Goal: Task Accomplishment & Management: Use online tool/utility

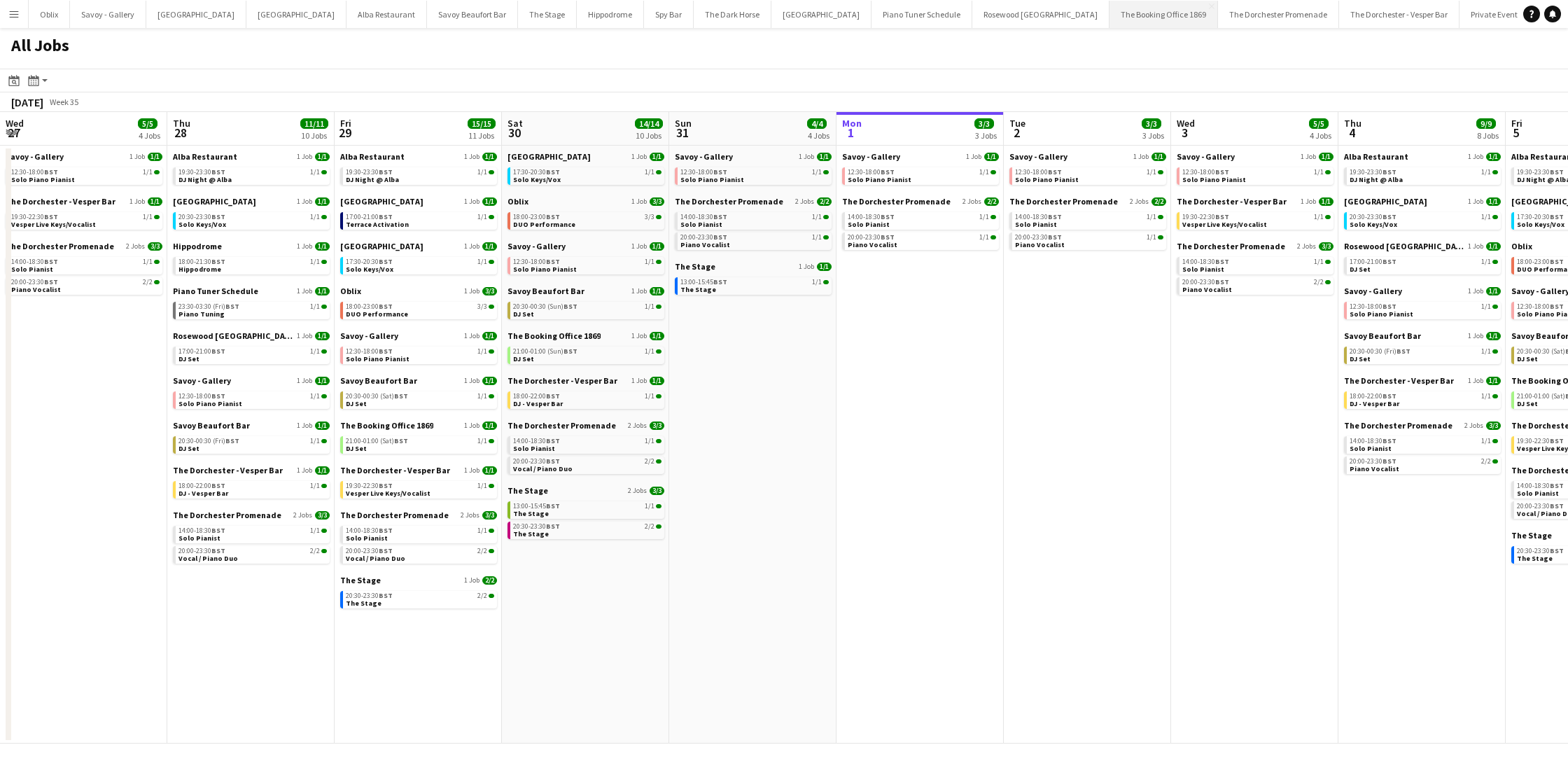
scroll to position [0, 335]
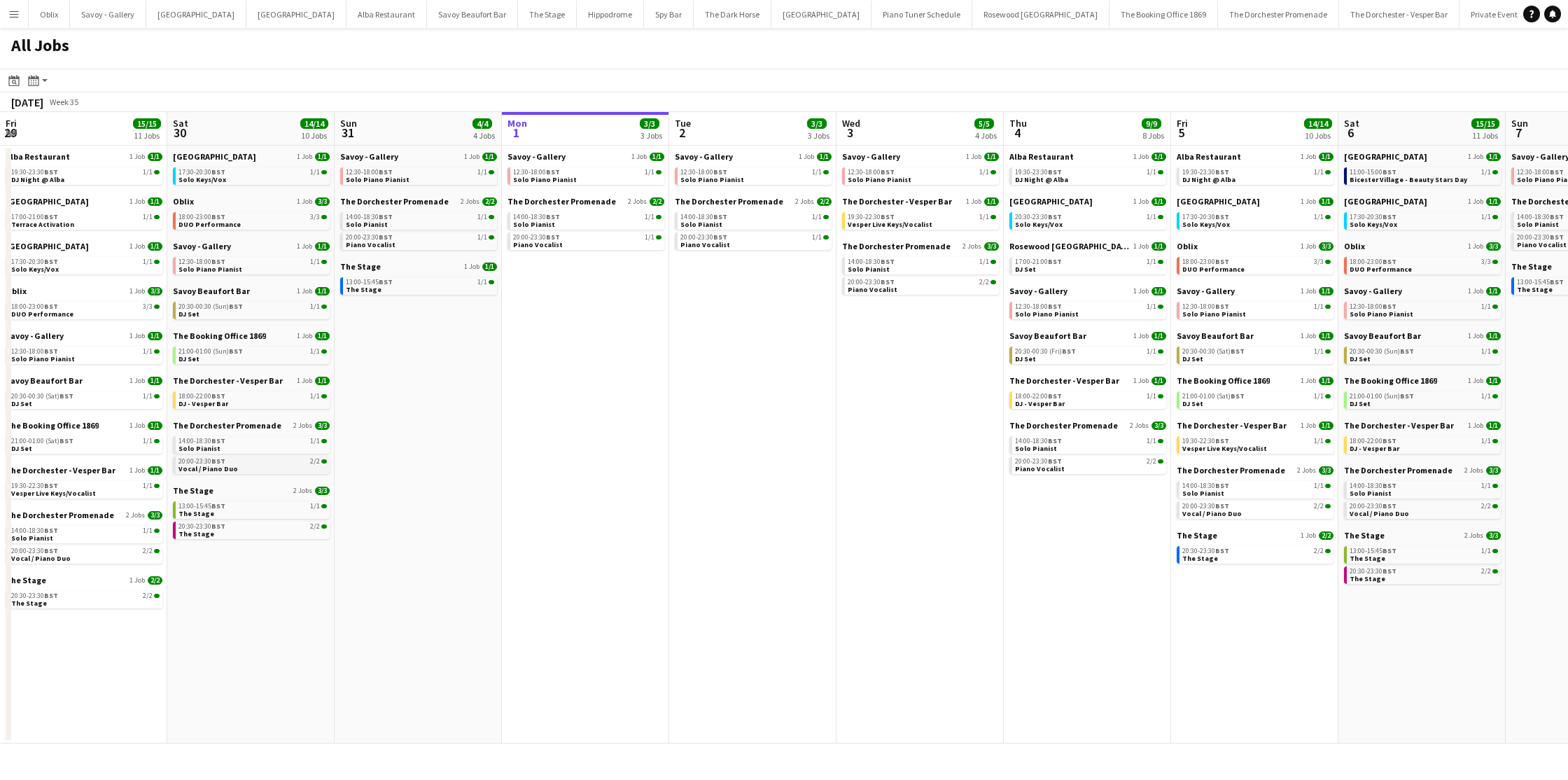
click at [259, 461] on div "20:00-23:30 BST 2/2" at bounding box center [253, 461] width 149 height 7
click at [229, 534] on link "20:30-23:30 BST 2/2 The Stage" at bounding box center [253, 529] width 149 height 16
